Goal: Transaction & Acquisition: Download file/media

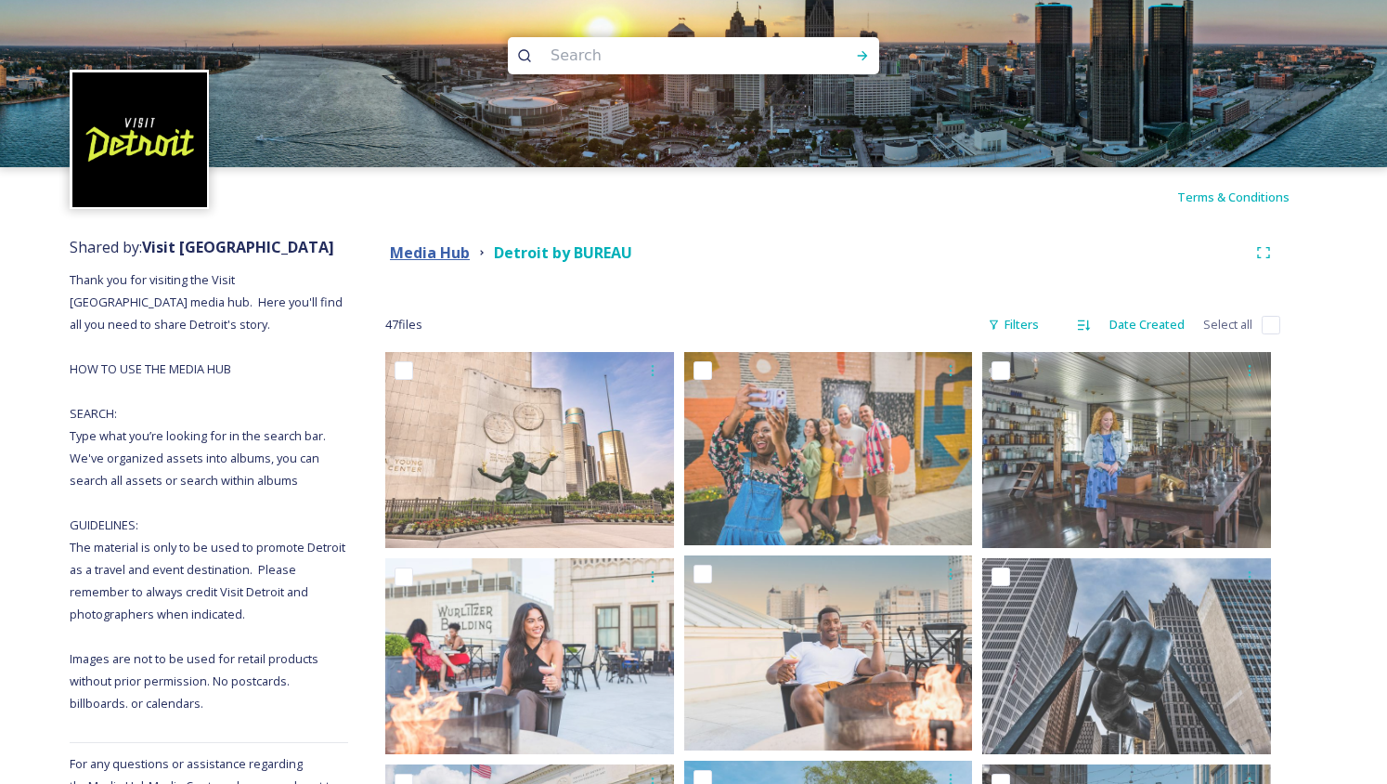
click at [416, 256] on strong "Media Hub" at bounding box center [430, 252] width 80 height 20
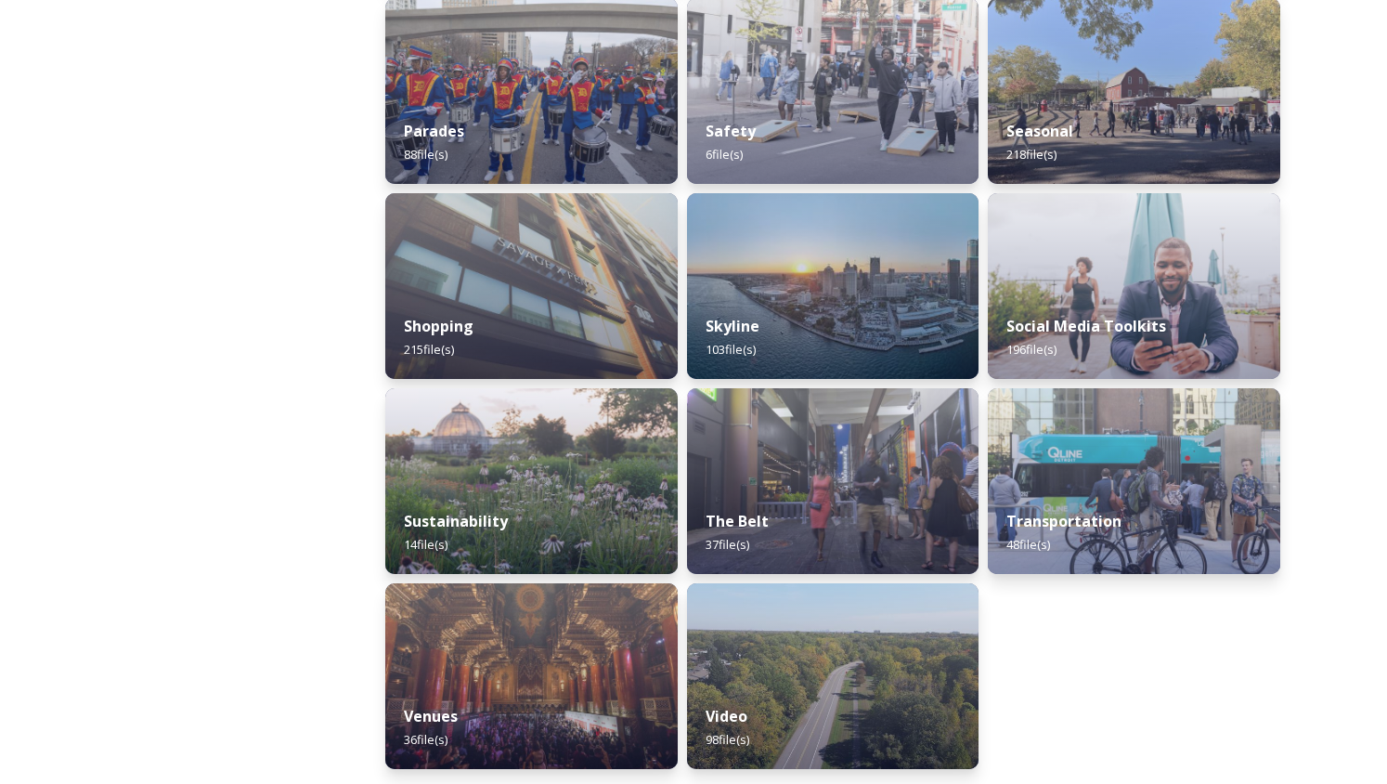
scroll to position [1660, 0]
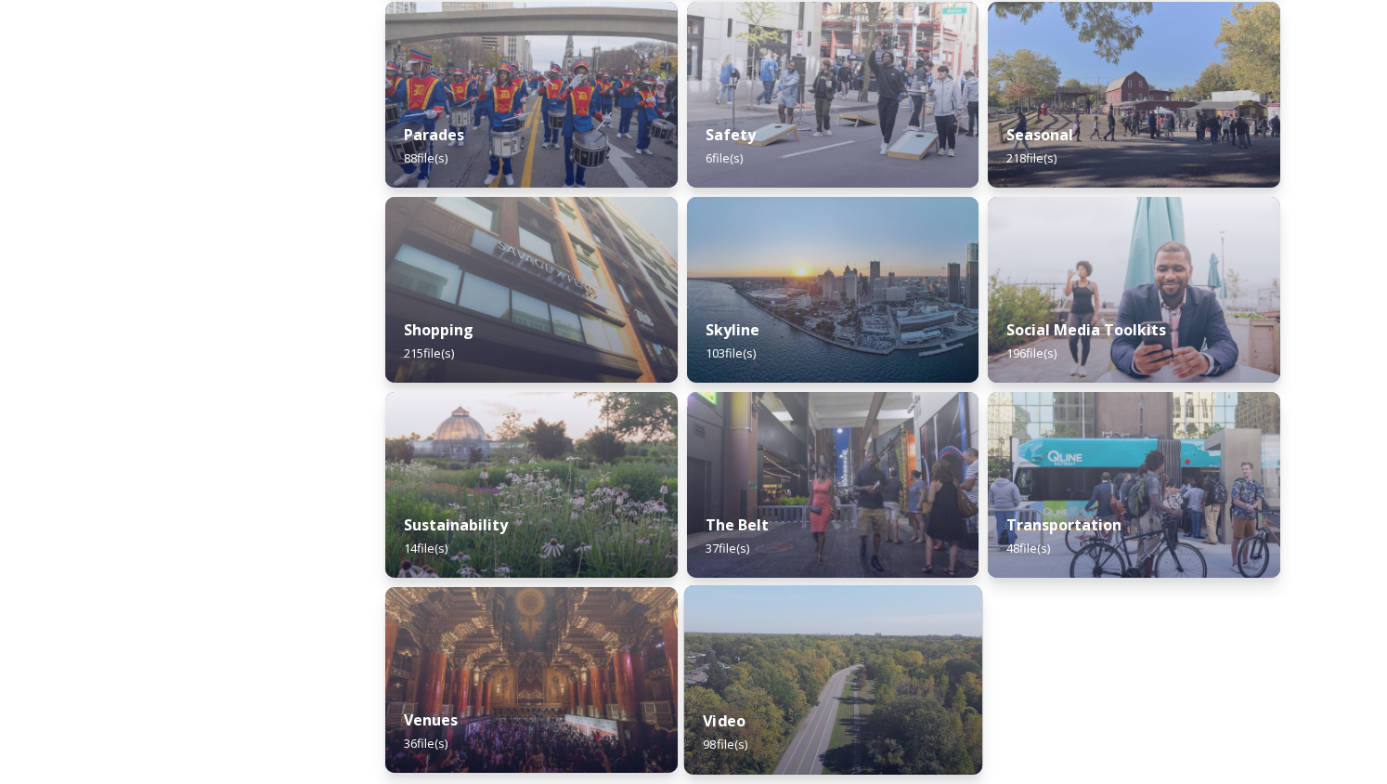
click at [825, 720] on div "Video 98 file(s)" at bounding box center [833, 732] width 298 height 84
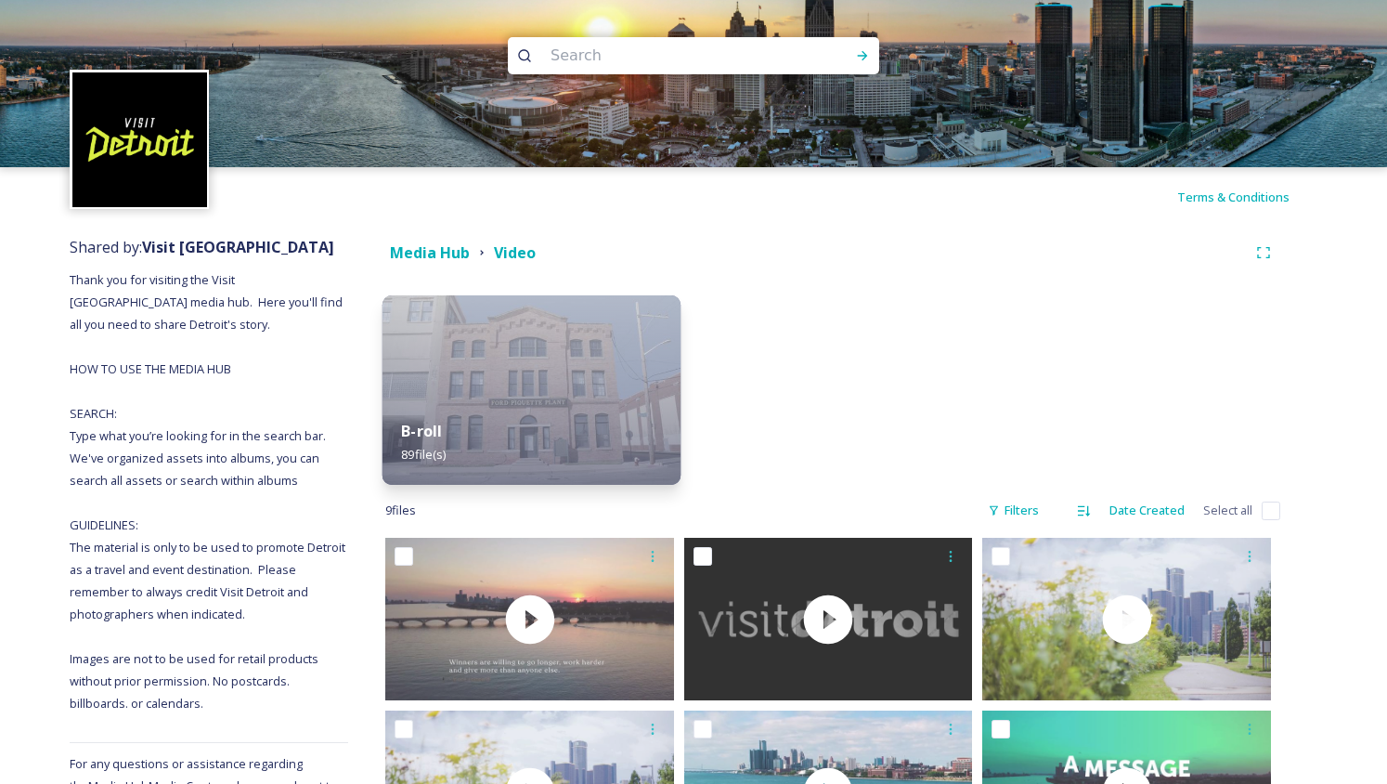
click at [638, 348] on img at bounding box center [532, 389] width 298 height 189
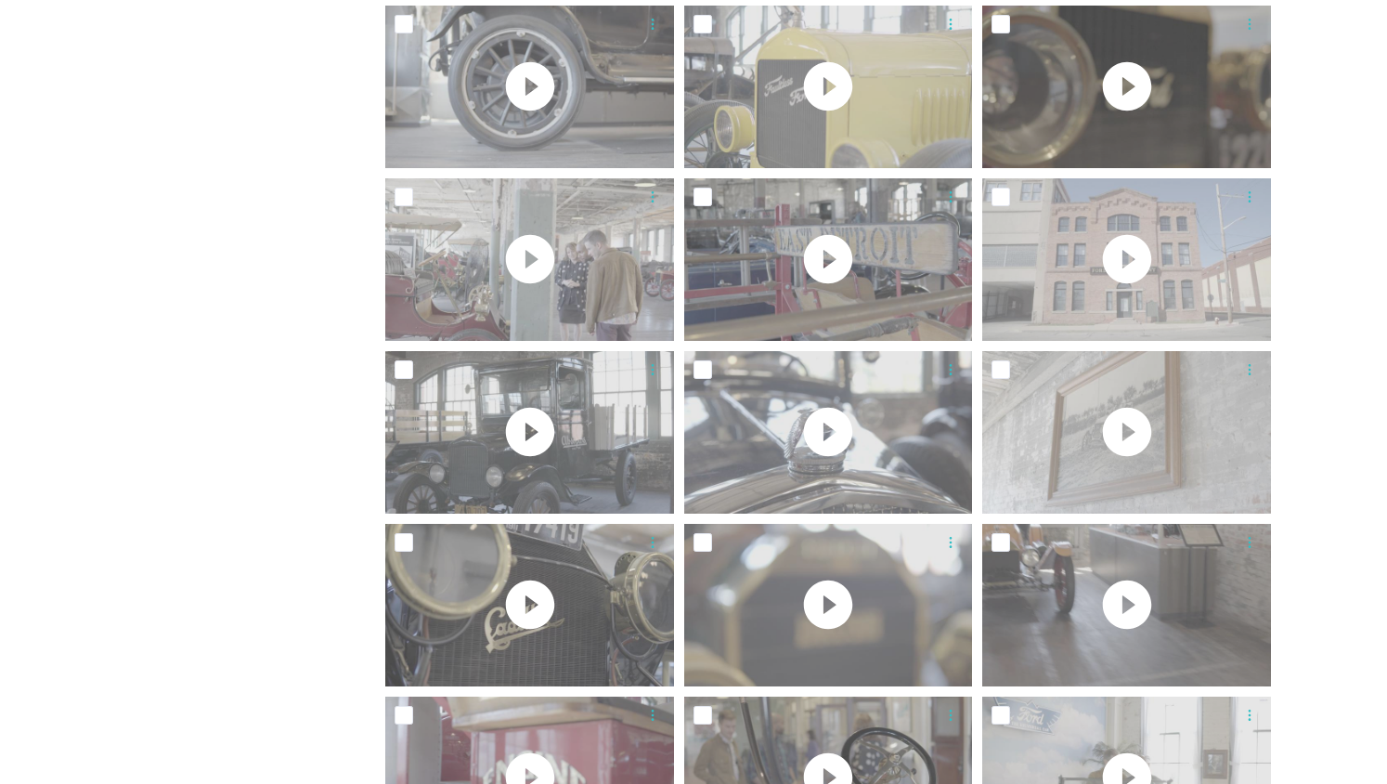
scroll to position [3576, 0]
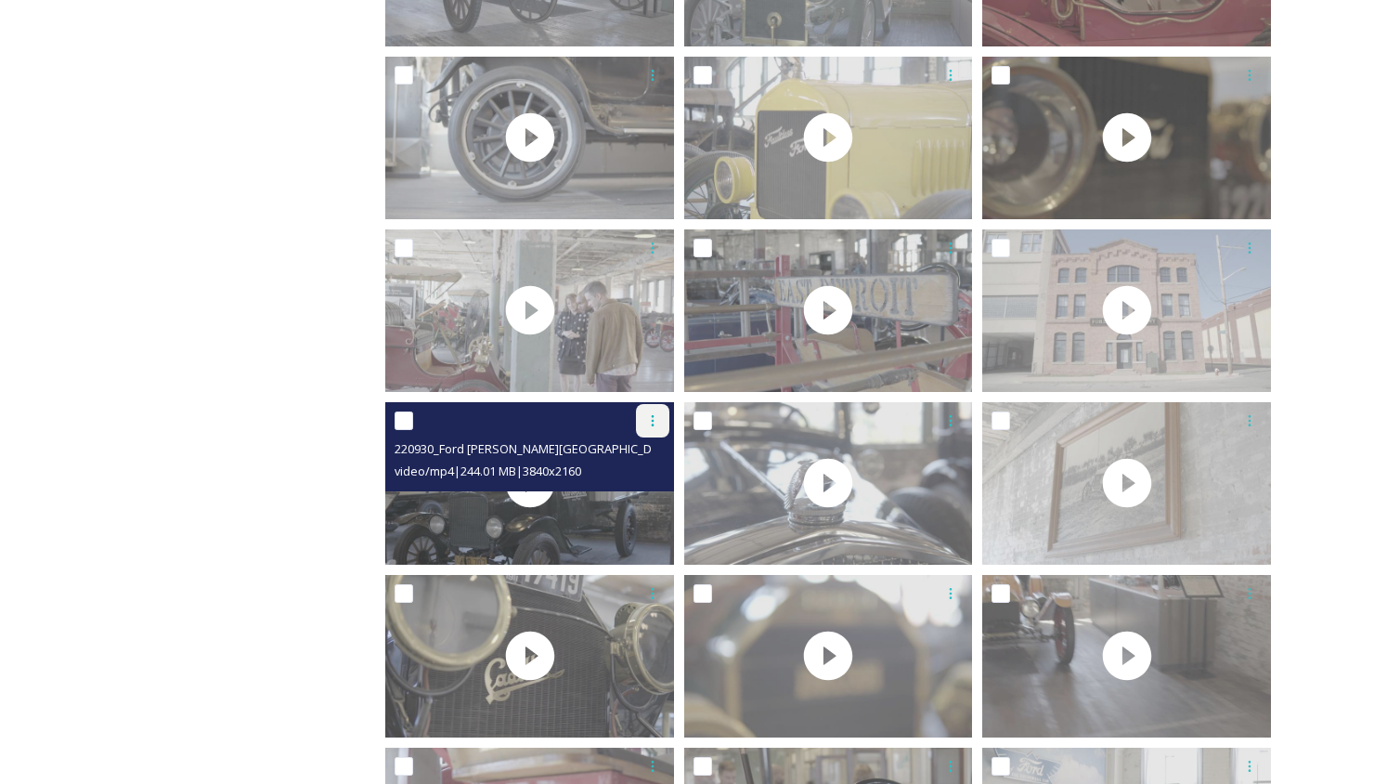
click at [653, 425] on icon at bounding box center [652, 420] width 3 height 11
click at [637, 490] on span "Download" at bounding box center [631, 497] width 57 height 18
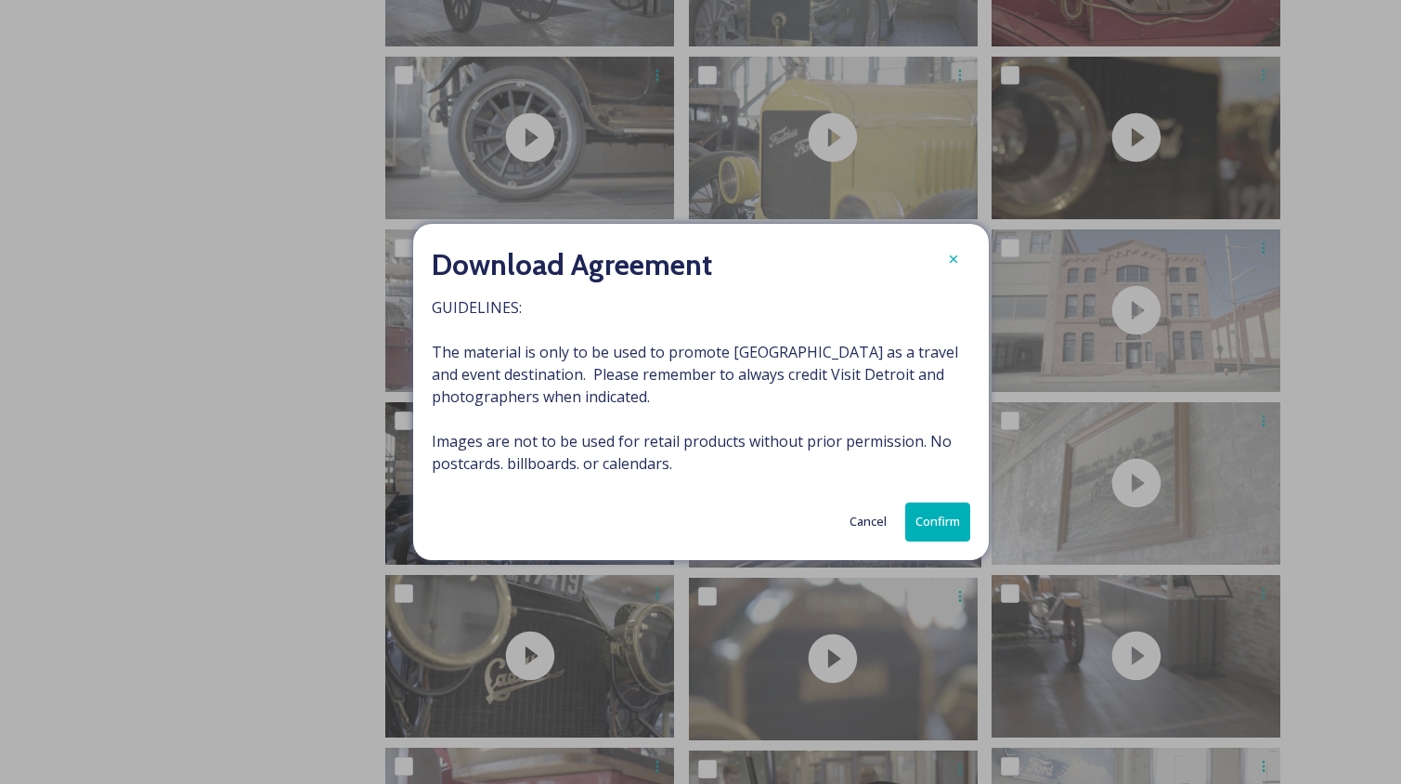
click at [942, 511] on button "Confirm" at bounding box center [937, 521] width 65 height 38
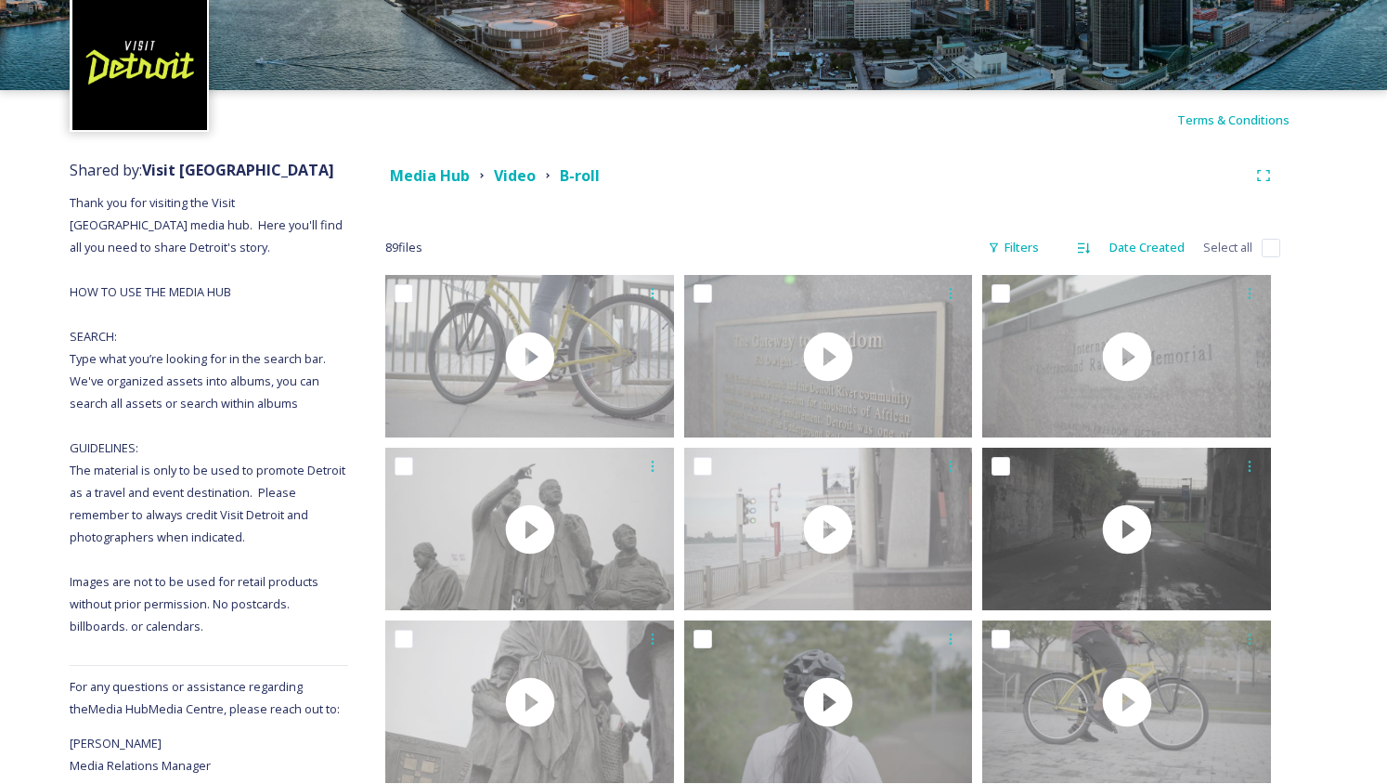
scroll to position [0, 0]
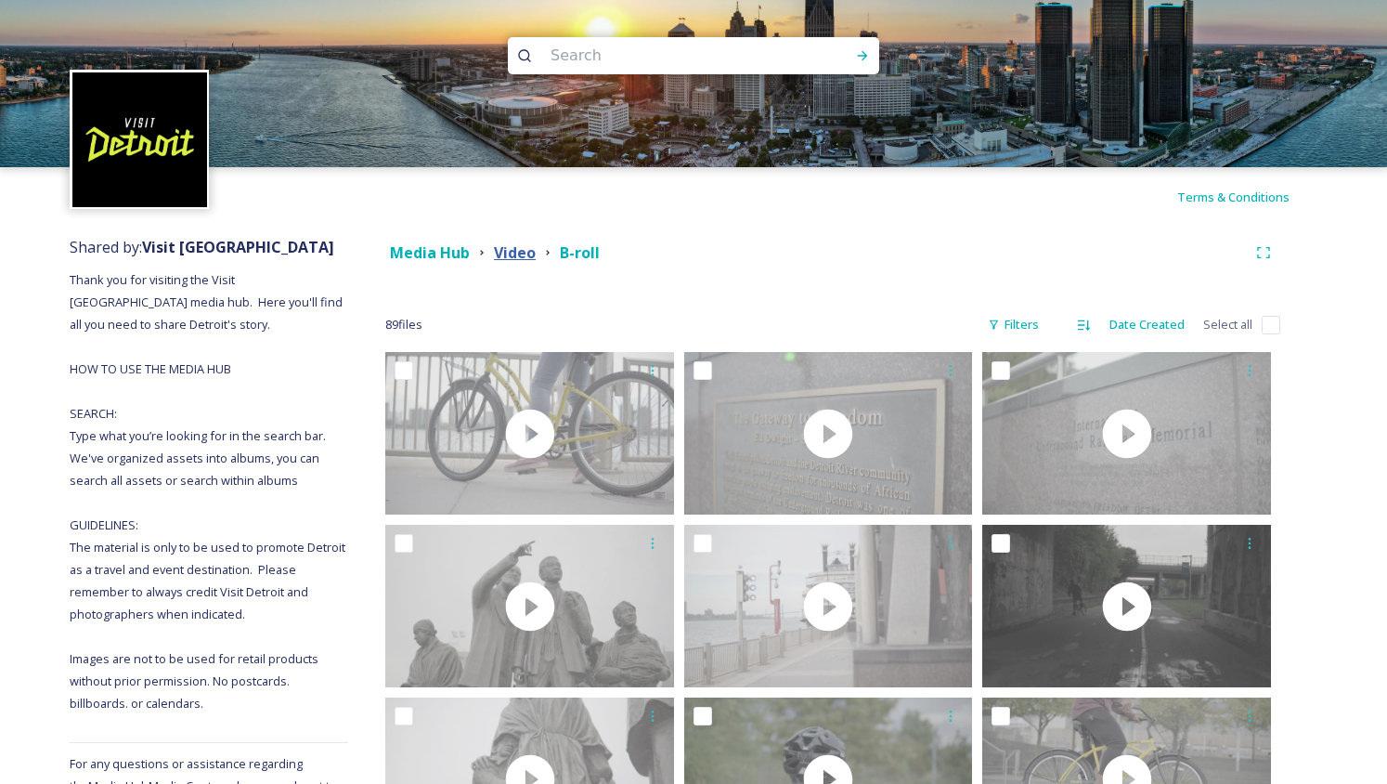
click at [522, 247] on strong "Video" at bounding box center [515, 252] width 42 height 20
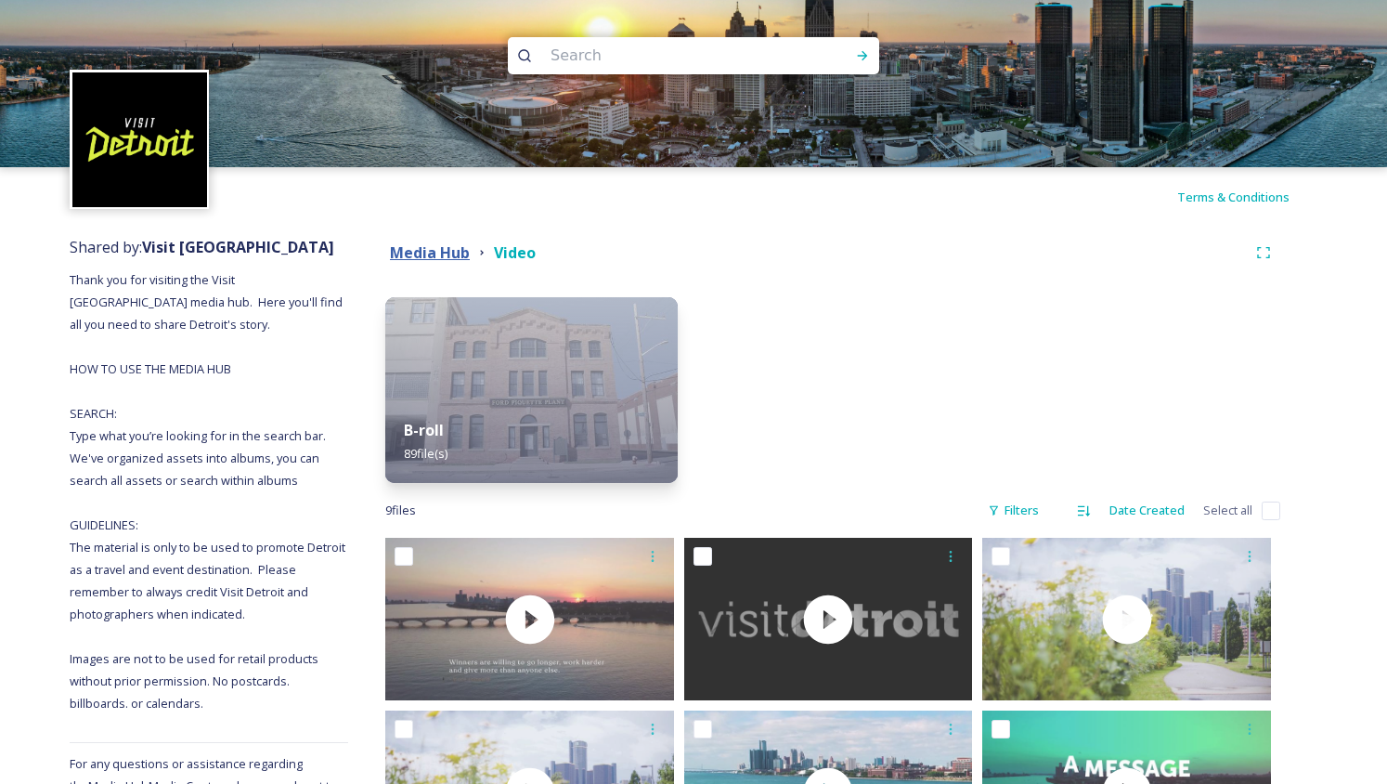
click at [440, 254] on strong "Media Hub" at bounding box center [430, 252] width 80 height 20
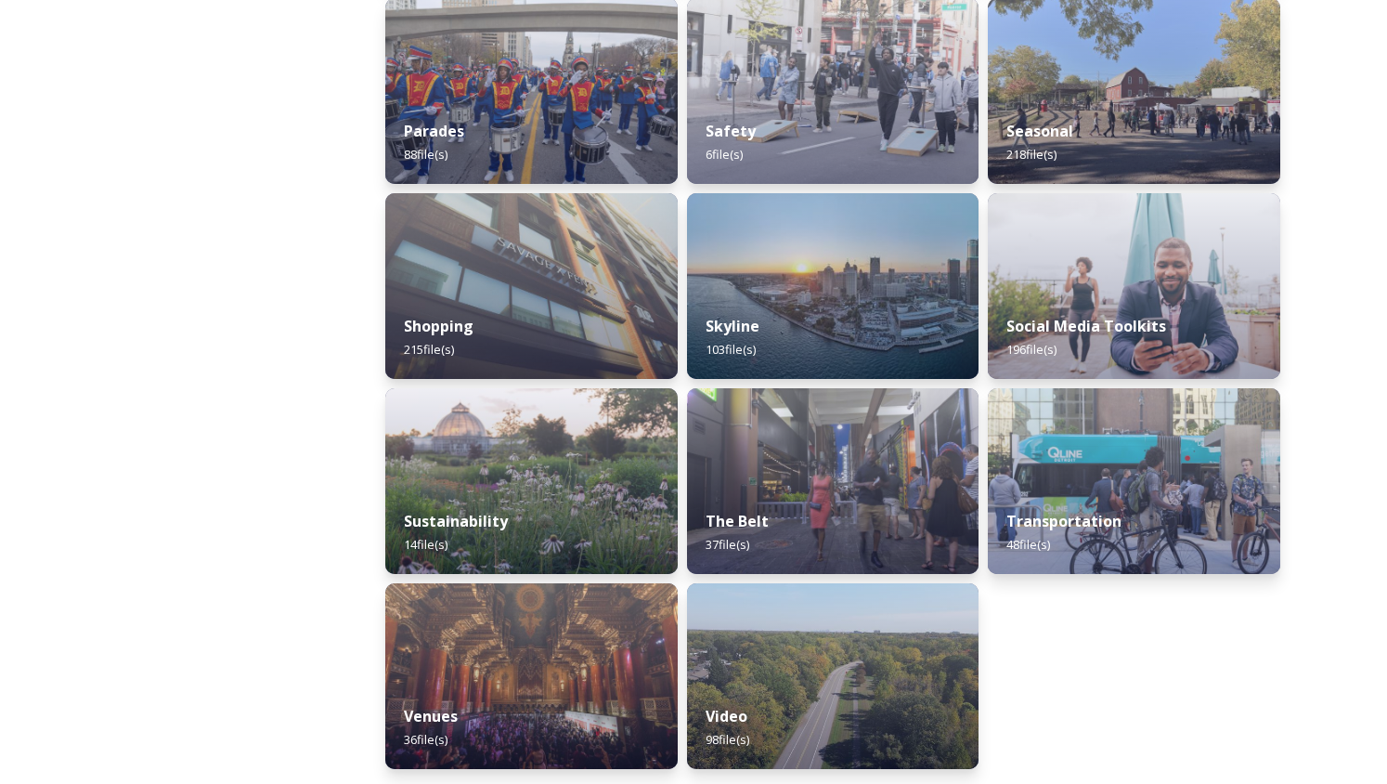
scroll to position [1668, 0]
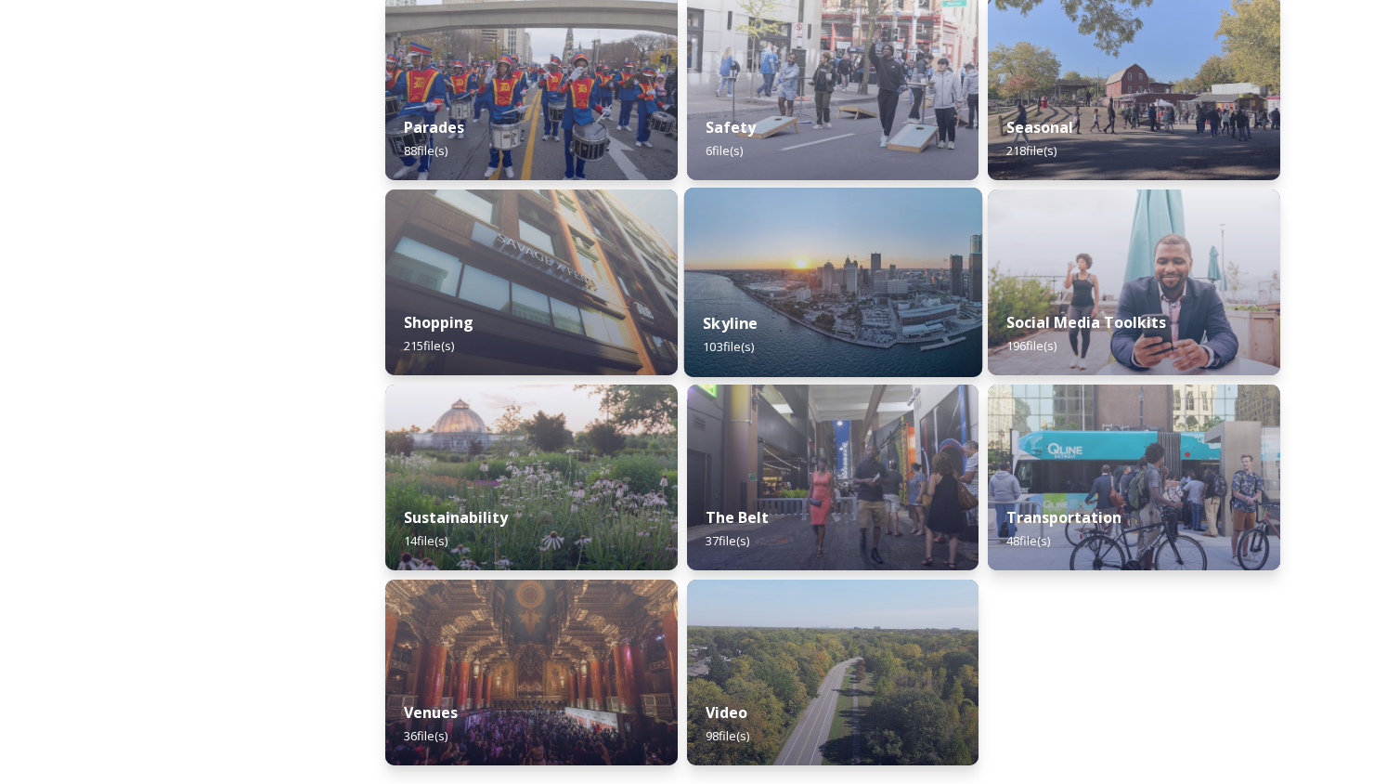
click at [827, 267] on img at bounding box center [833, 282] width 298 height 189
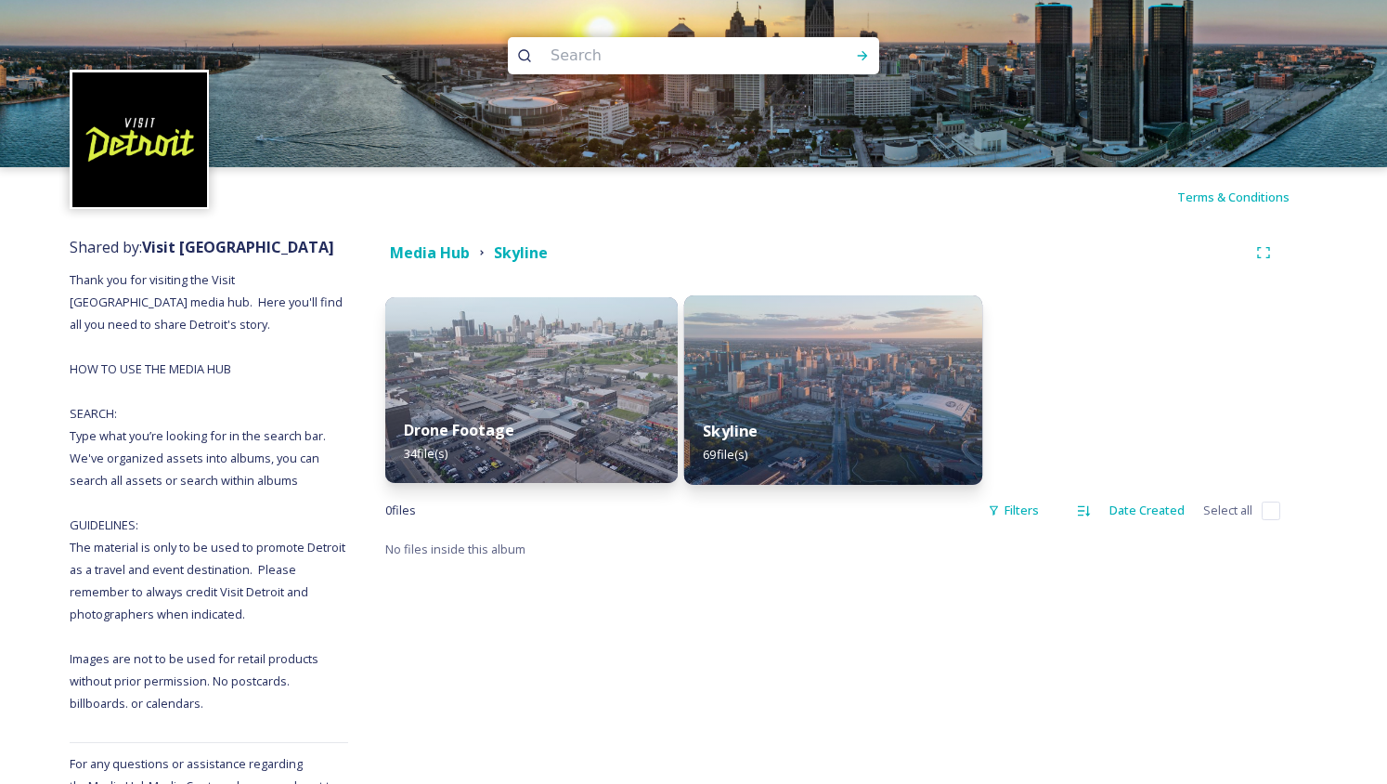
click at [749, 334] on img at bounding box center [833, 389] width 298 height 189
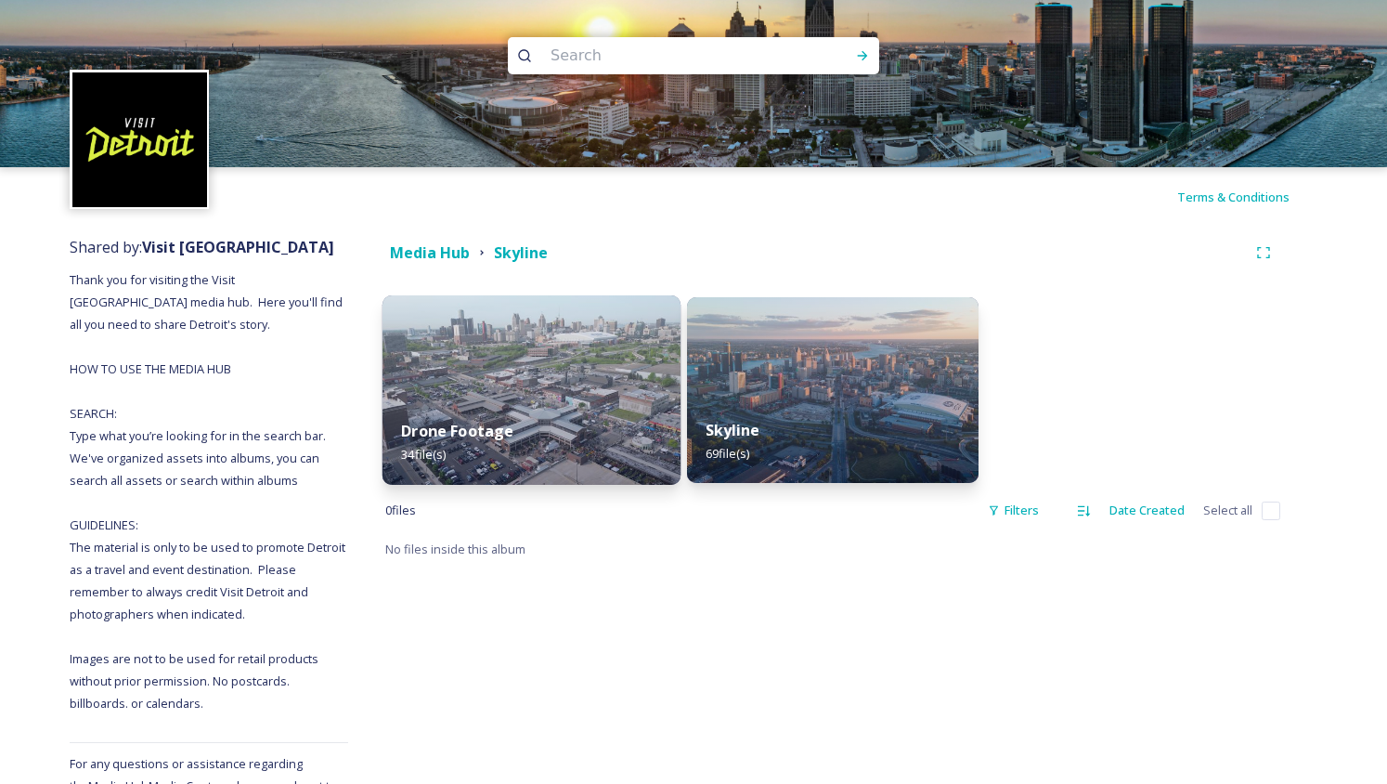
click at [546, 321] on img at bounding box center [532, 389] width 298 height 189
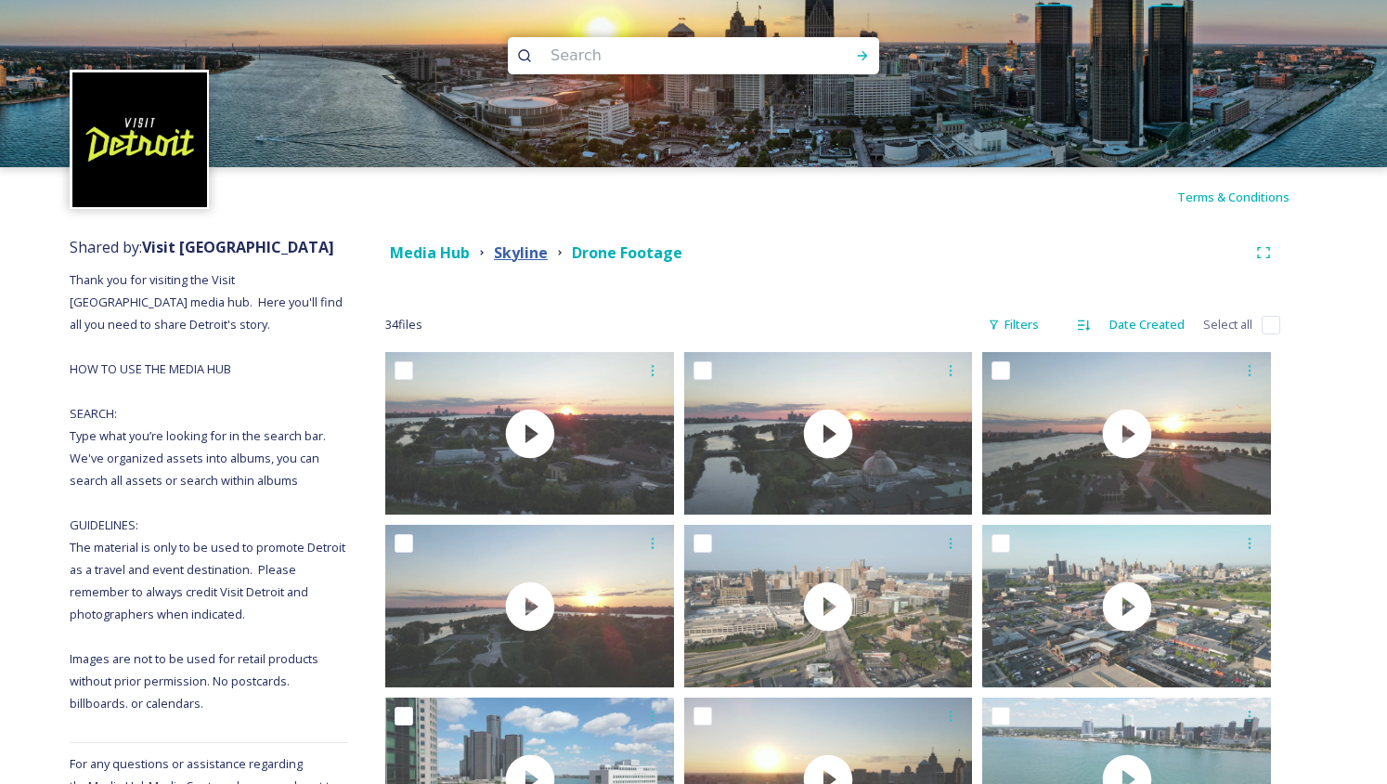
click at [522, 248] on strong "Skyline" at bounding box center [521, 252] width 54 height 20
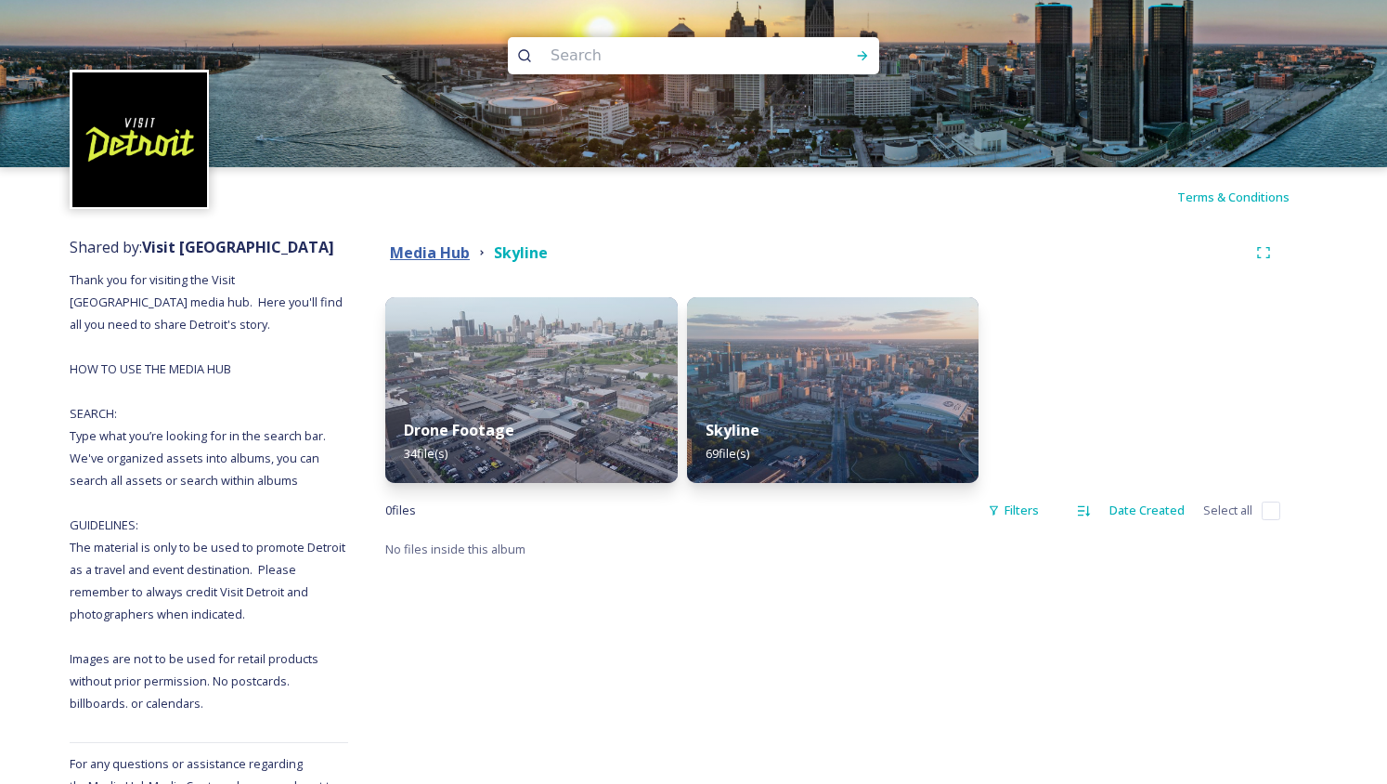
click at [452, 254] on strong "Media Hub" at bounding box center [430, 252] width 80 height 20
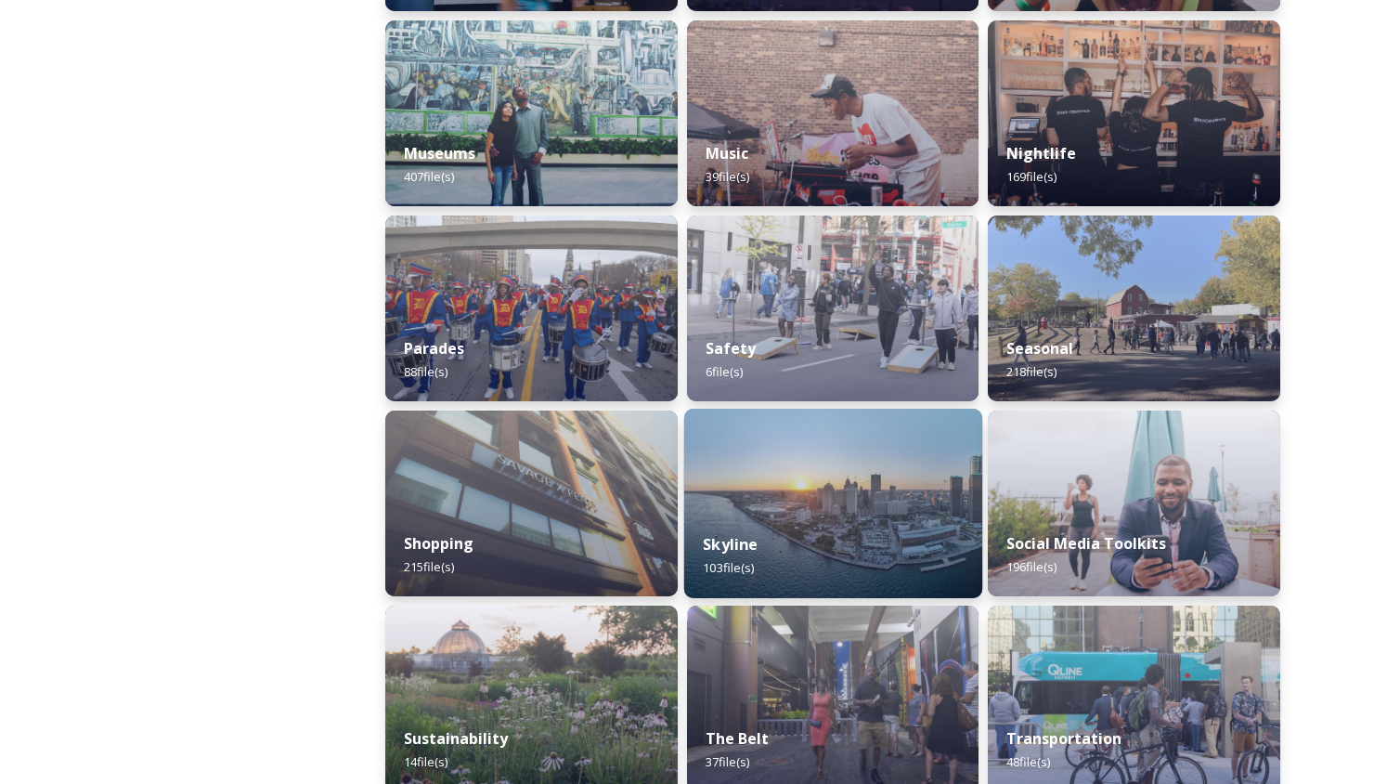
scroll to position [1397, 0]
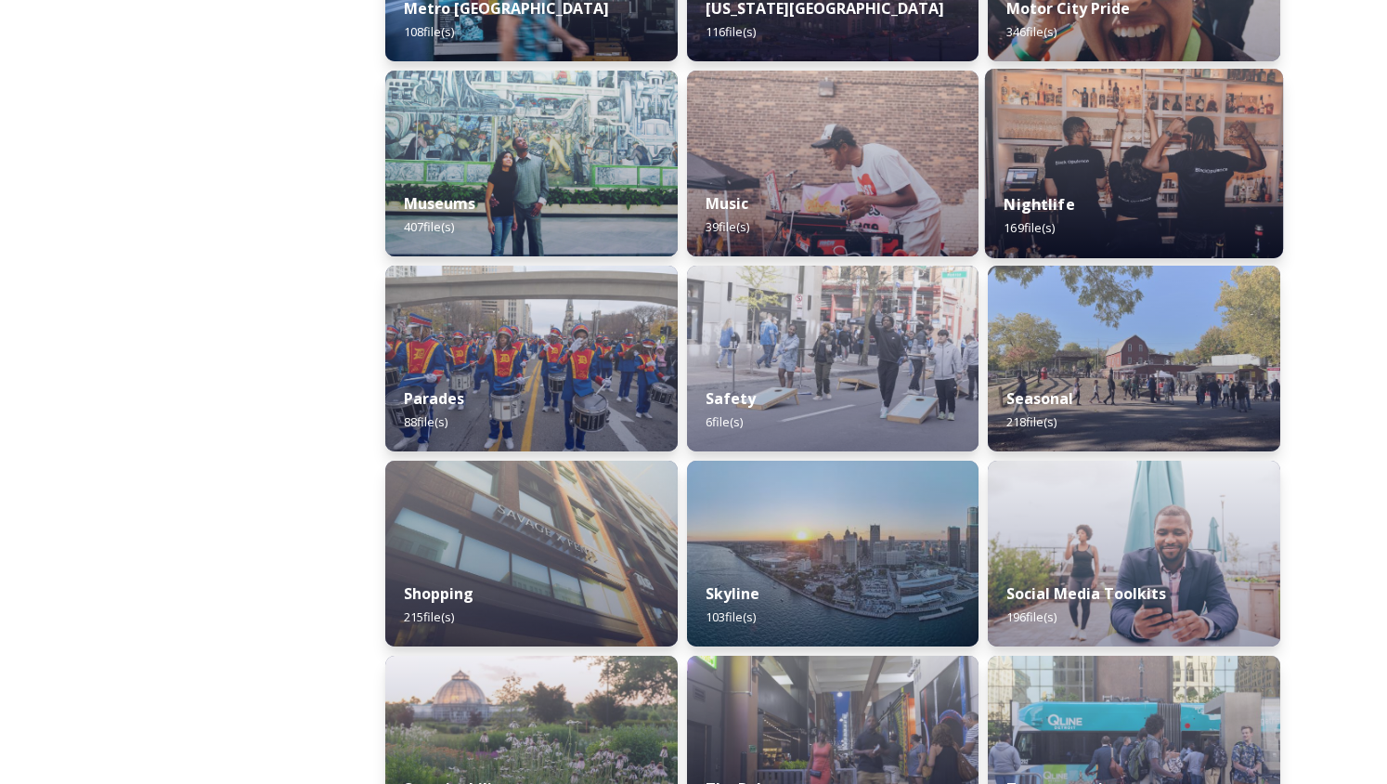
click at [1095, 222] on div "Nightlife 169 file(s)" at bounding box center [1134, 216] width 298 height 84
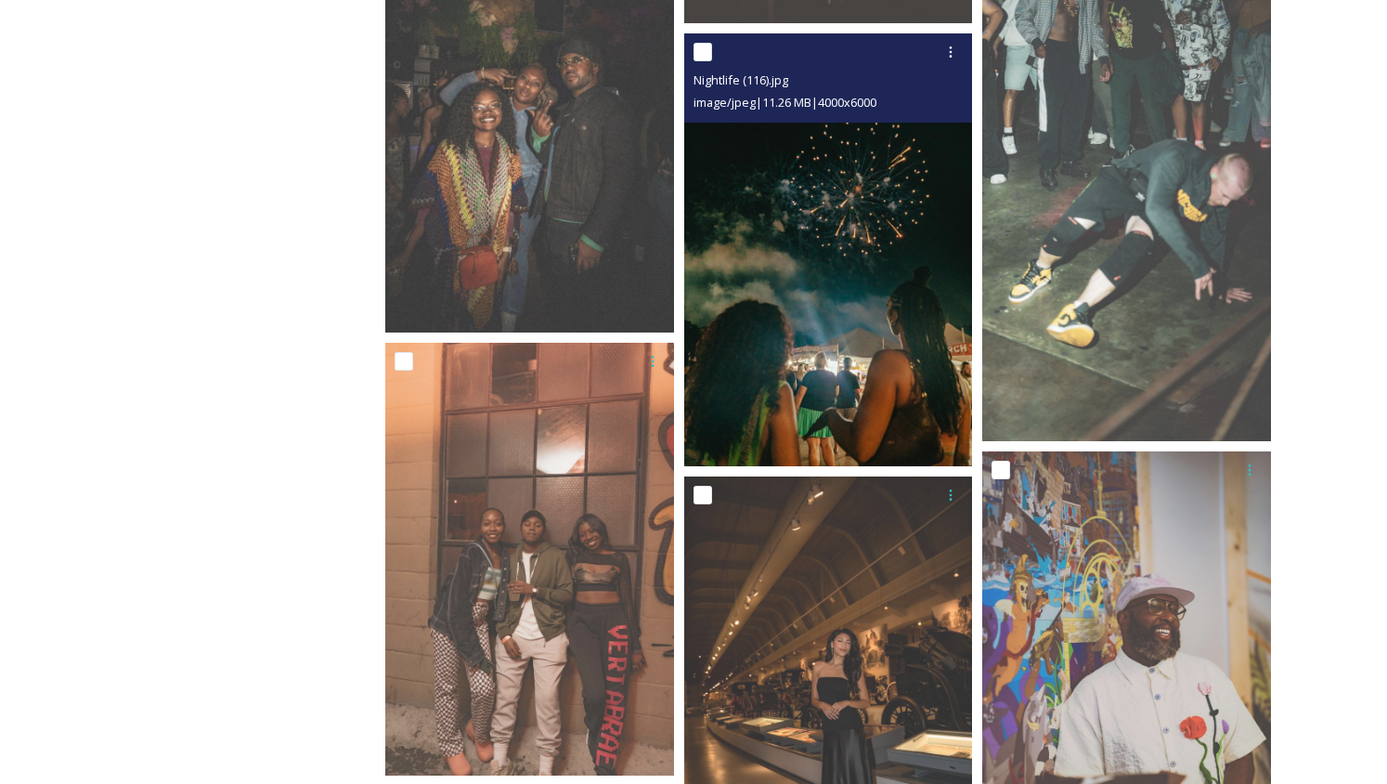
scroll to position [9486, 0]
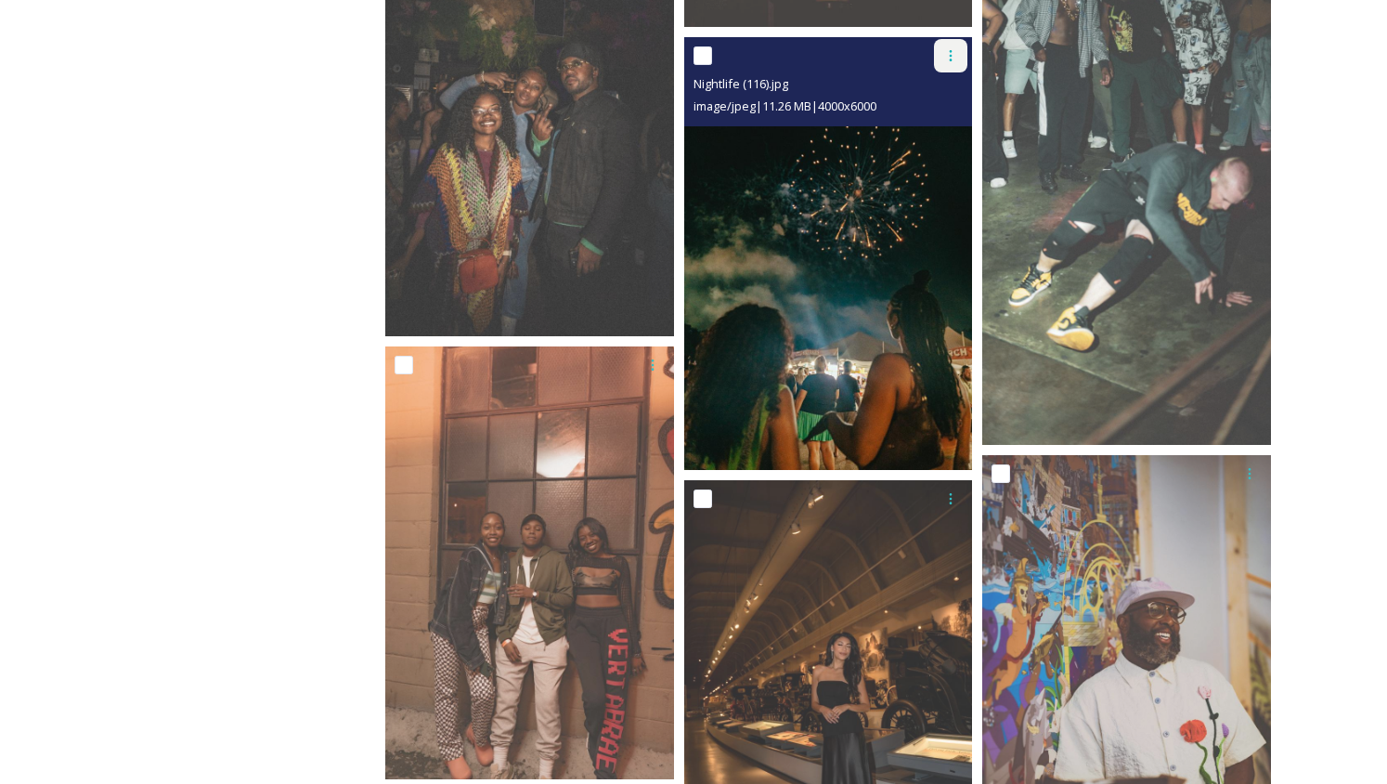
click at [954, 58] on icon at bounding box center [950, 55] width 15 height 15
click at [938, 123] on span "Download" at bounding box center [929, 132] width 57 height 18
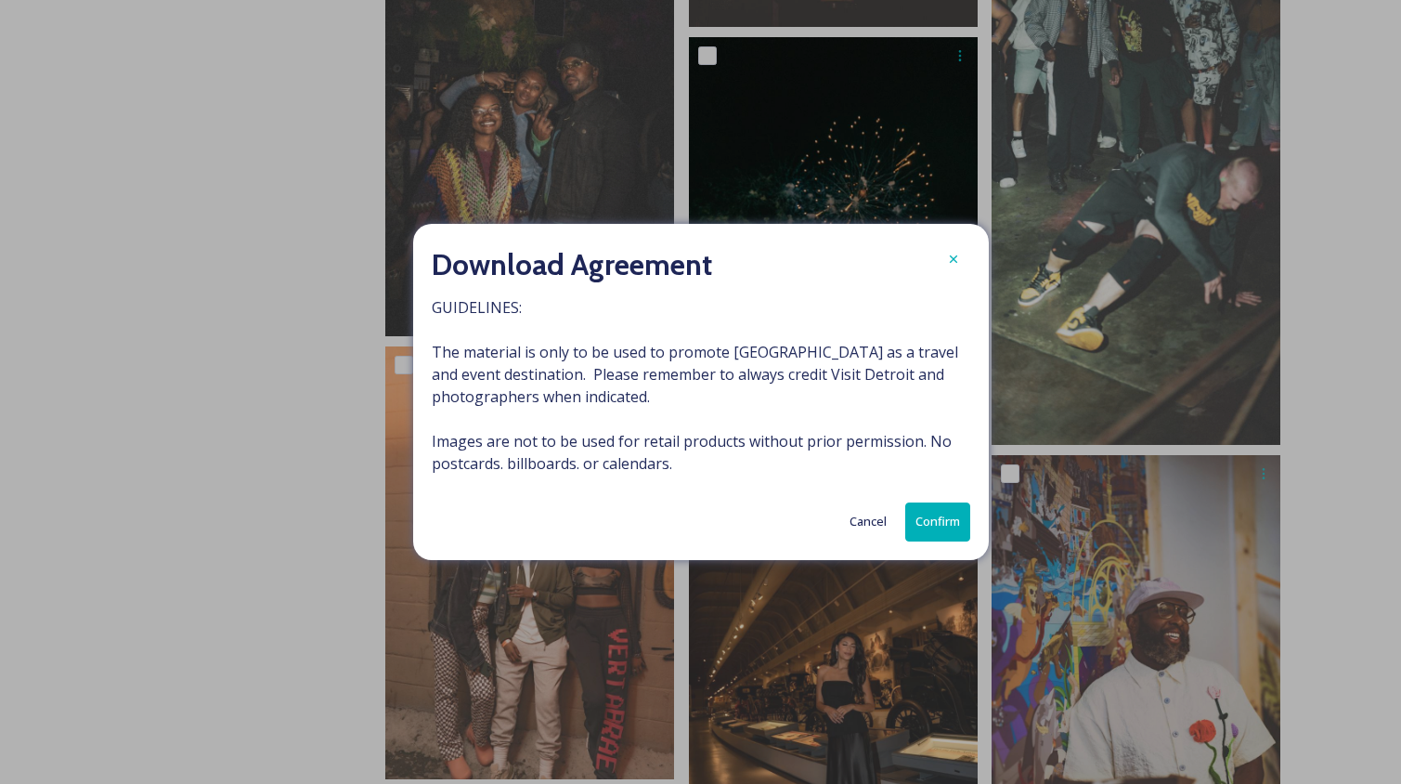
click at [921, 518] on button "Confirm" at bounding box center [937, 521] width 65 height 38
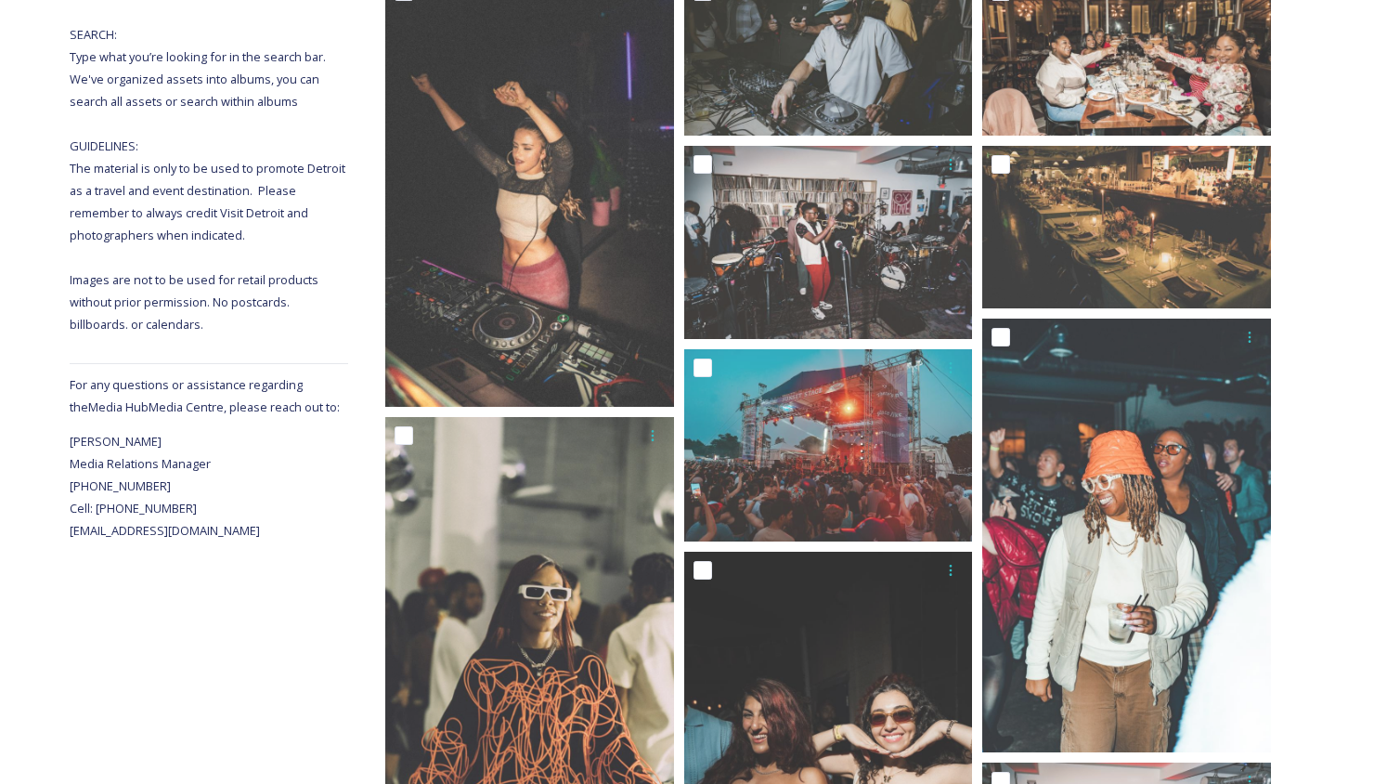
scroll to position [0, 0]
